Goal: Answer question/provide support

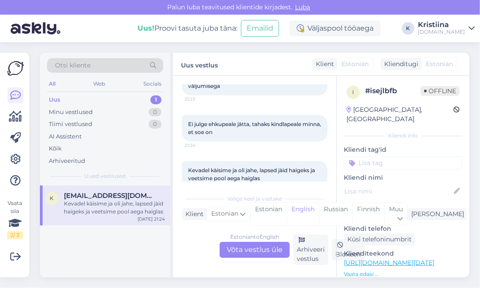
click at [271, 255] on div "Estonian to English Võta vestlus üle" at bounding box center [254, 250] width 70 height 16
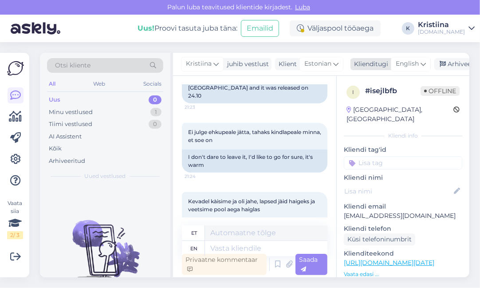
click at [403, 61] on span "English" at bounding box center [407, 64] width 23 height 10
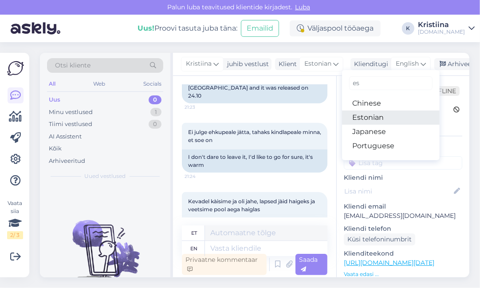
click at [376, 114] on link "Estonian" at bounding box center [391, 117] width 98 height 14
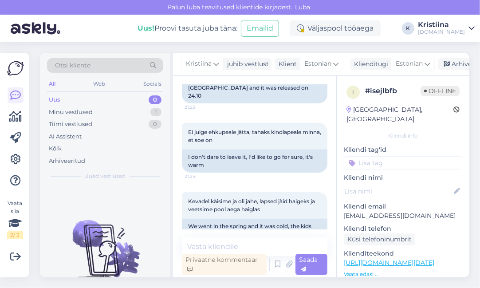
scroll to position [369, 0]
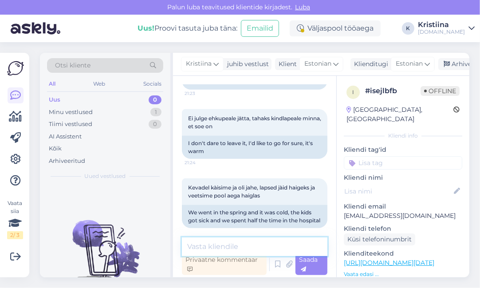
click at [227, 245] on textarea at bounding box center [254, 246] width 145 height 19
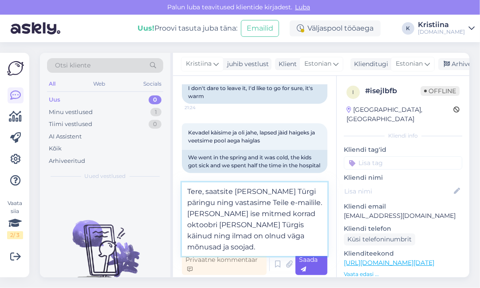
type textarea "Tere, saatsite [PERSON_NAME] Türgi päringu ning vastasime Teile e-mailile. [PER…"
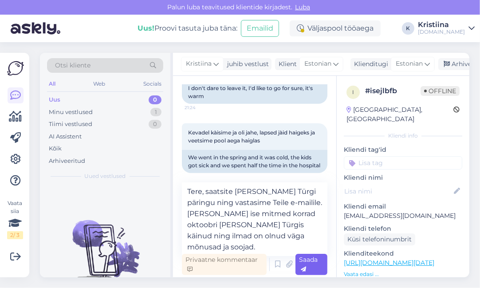
click at [317, 265] on div "Saada" at bounding box center [311, 264] width 32 height 21
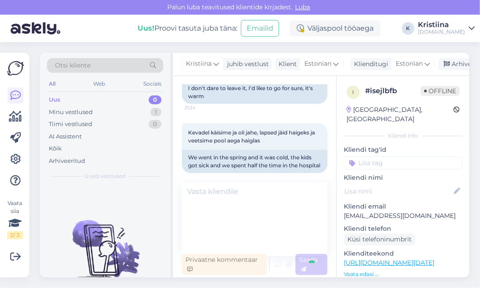
scroll to position [458, 0]
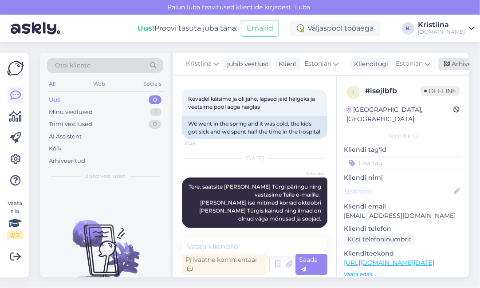
click at [453, 62] on div "Arhiveeri vestlus" at bounding box center [472, 64] width 68 height 12
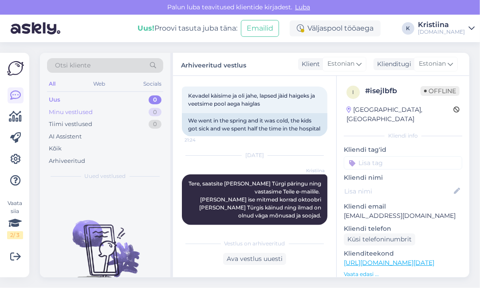
click at [125, 113] on div "Minu vestlused 0" at bounding box center [105, 112] width 116 height 12
click at [124, 116] on div "Minu vestlused 0" at bounding box center [105, 112] width 116 height 12
click at [118, 123] on div "Tiimi vestlused 0" at bounding box center [105, 124] width 116 height 12
click at [114, 113] on div "Minu vestlused 0" at bounding box center [105, 112] width 116 height 12
click at [111, 98] on div "Uus 0" at bounding box center [105, 100] width 116 height 12
